Goal: Navigation & Orientation: Find specific page/section

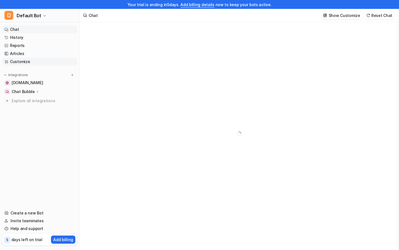
type textarea "**********"
click at [29, 17] on span "Default Bot" at bounding box center [29, 16] width 25 height 8
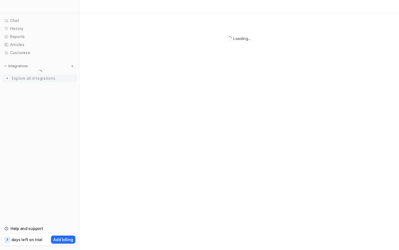
click at [40, 78] on span "Explore all integrations" at bounding box center [43, 78] width 63 height 9
click at [40, 21] on link "Chat" at bounding box center [39, 21] width 75 height 8
